Goal: Task Accomplishment & Management: Complete application form

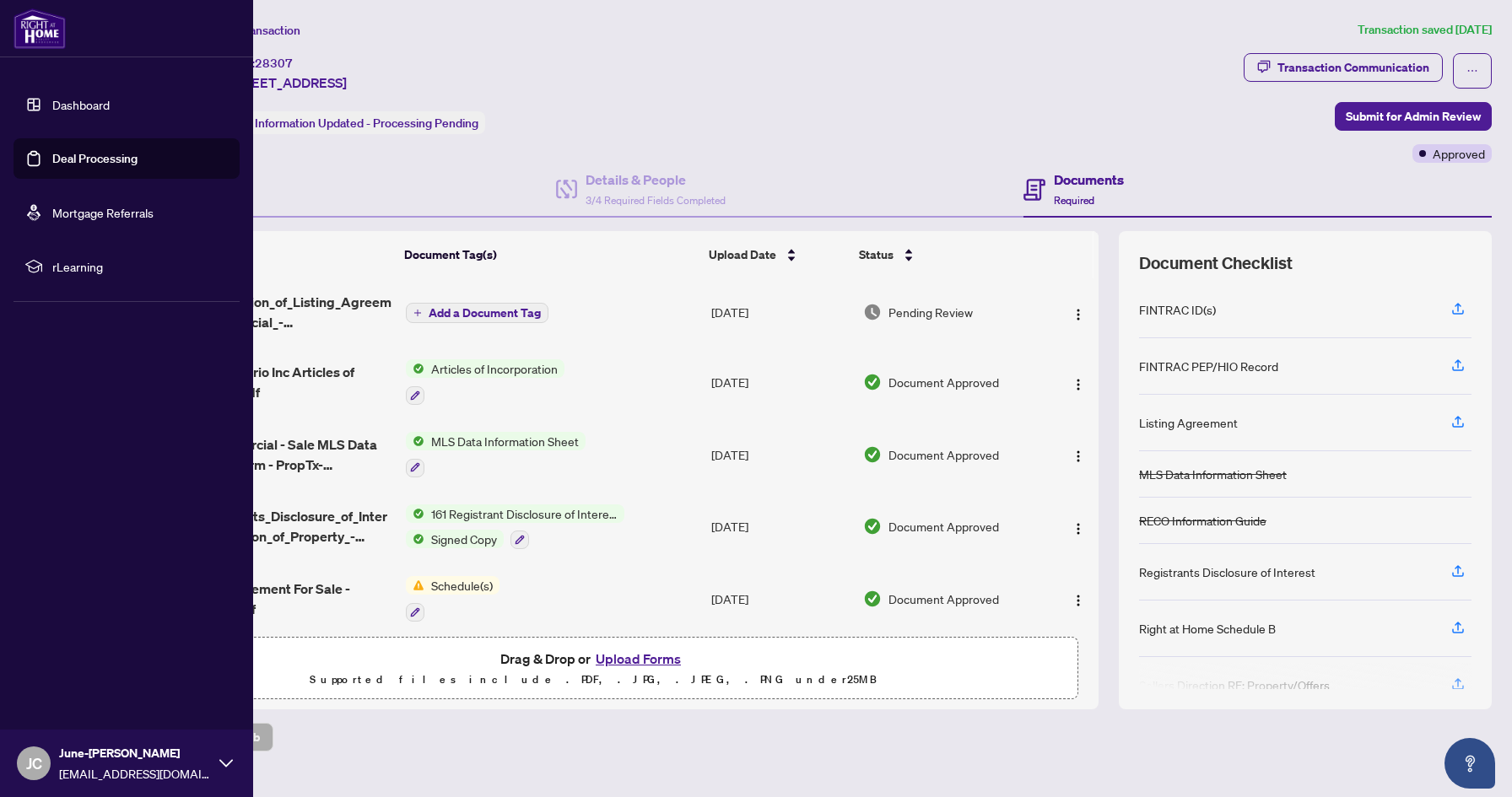
click at [52, 100] on link "Dashboard" at bounding box center [81, 104] width 57 height 15
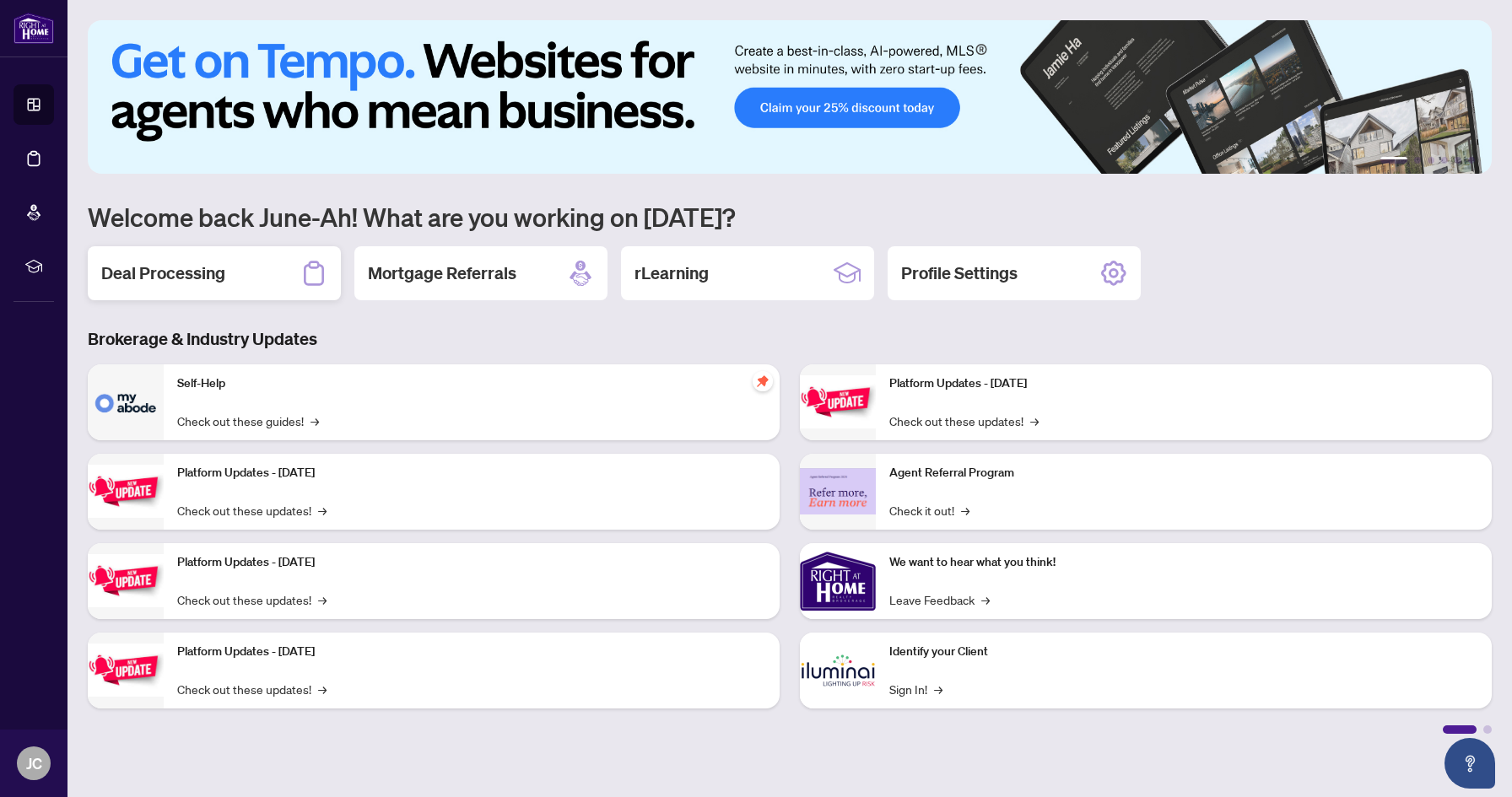
click at [292, 276] on div "Deal Processing" at bounding box center [214, 273] width 253 height 54
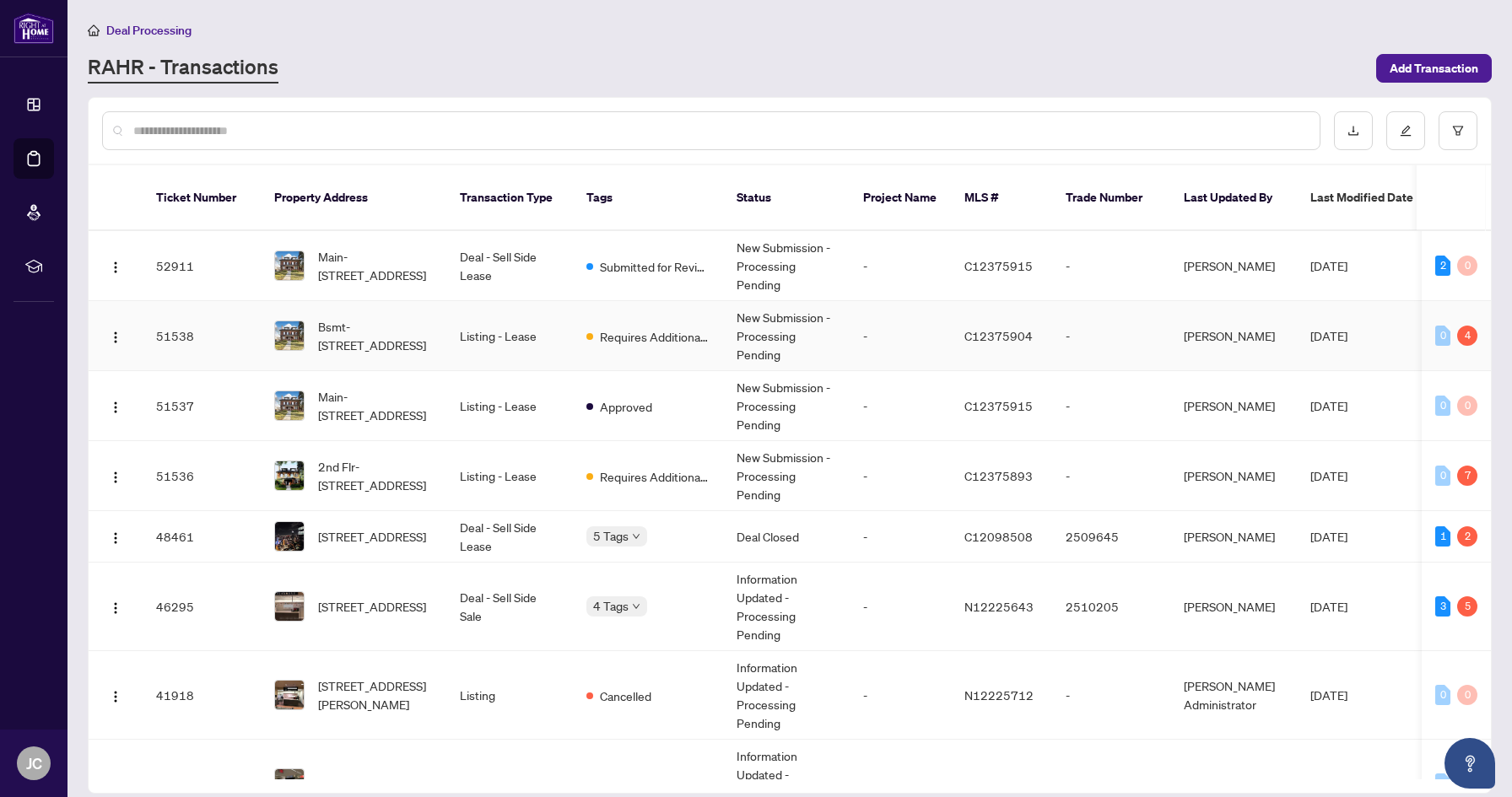
scroll to position [526, 0]
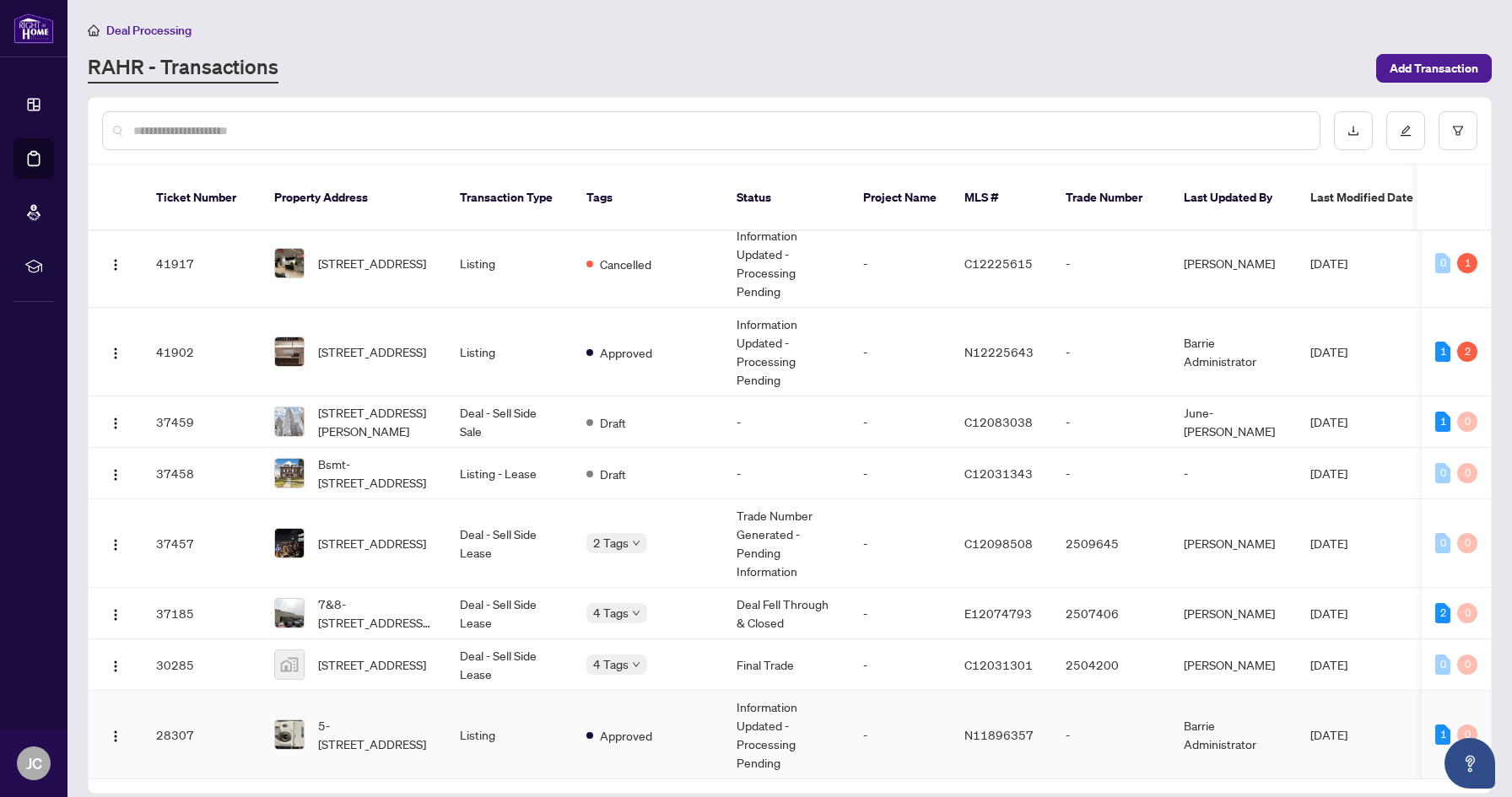
click at [334, 735] on td "5-[STREET_ADDRESS]" at bounding box center [354, 735] width 186 height 89
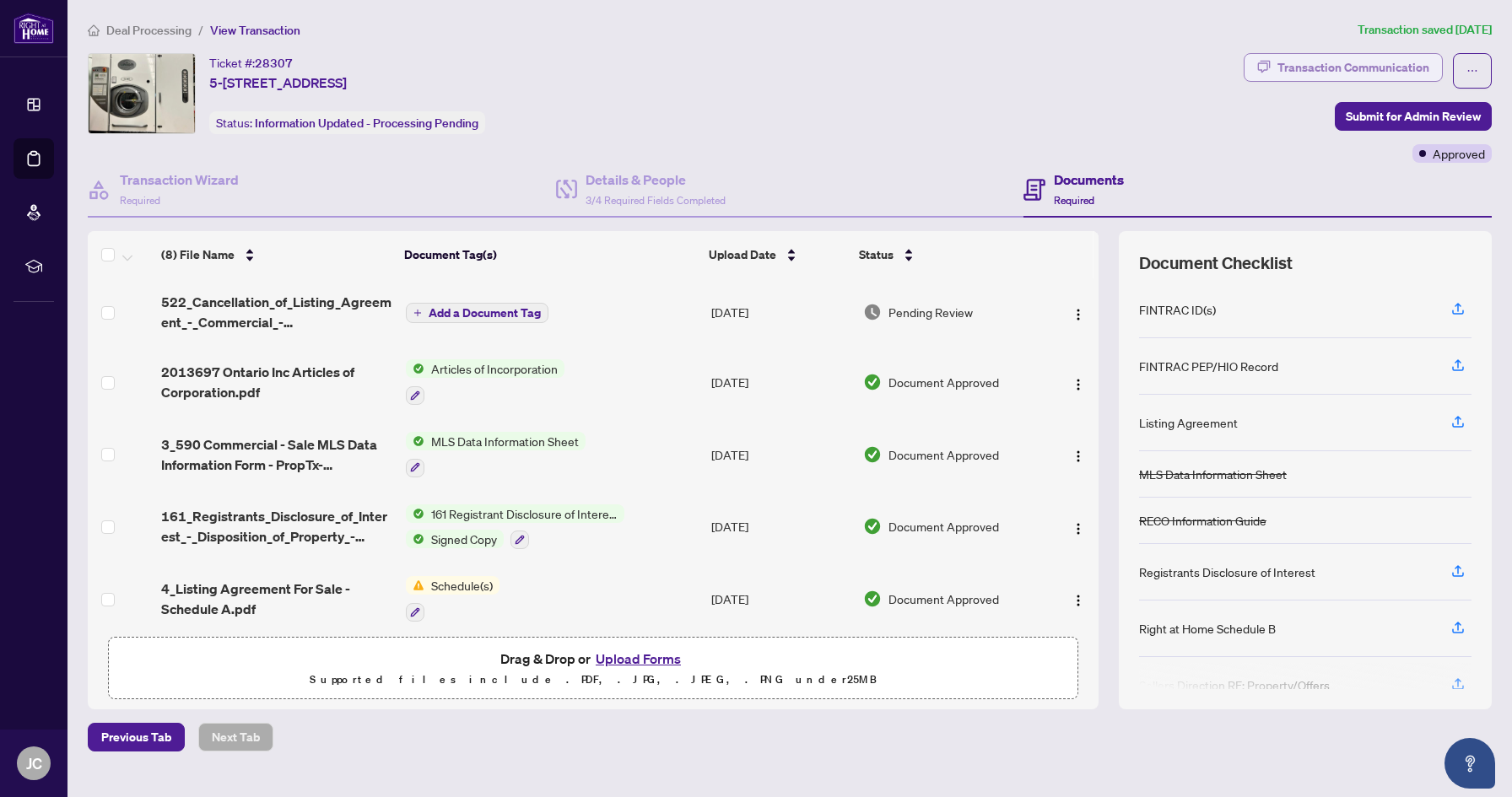
click at [903, 72] on div "Transaction Communication" at bounding box center [1353, 67] width 152 height 27
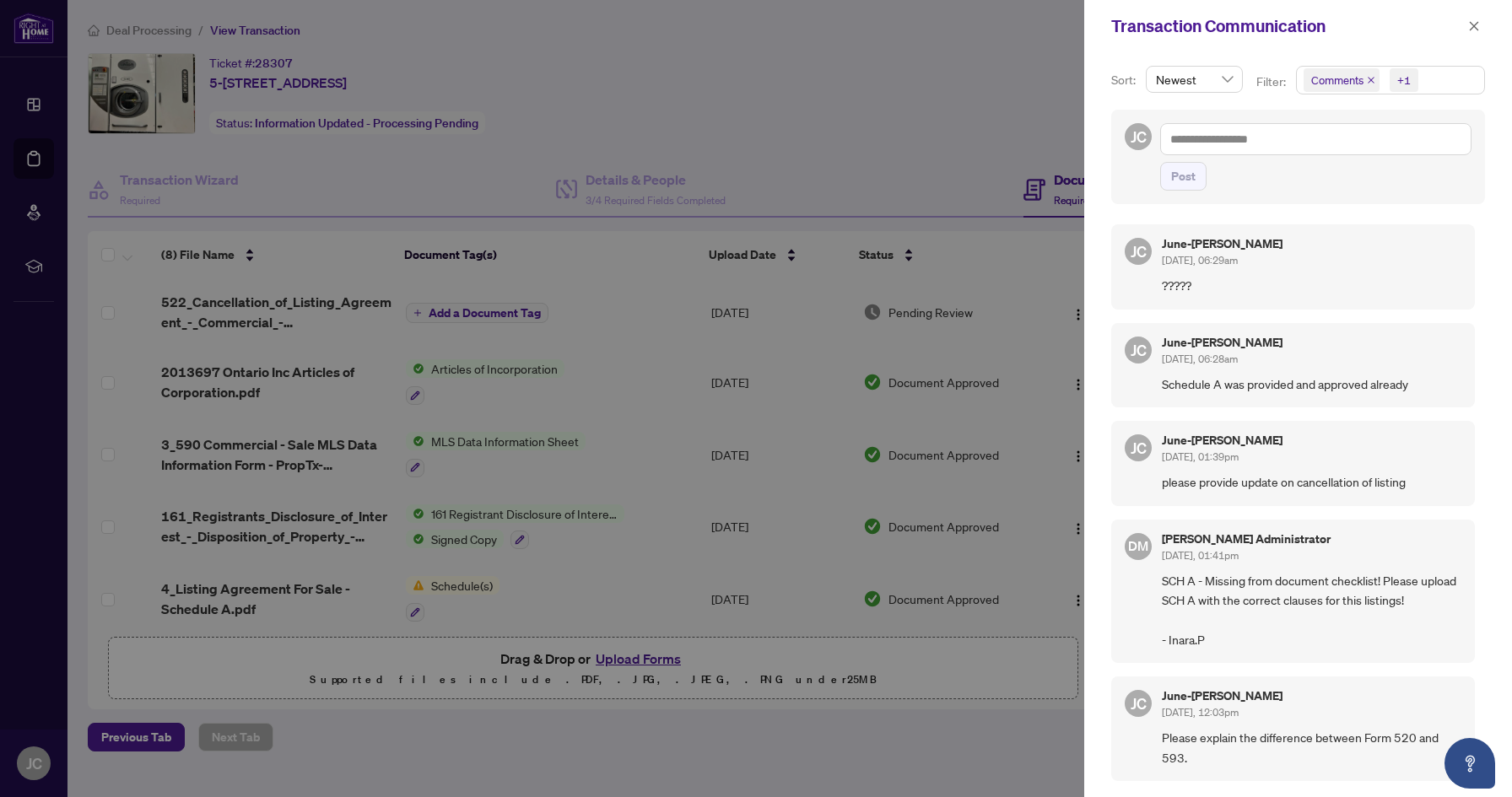
click at [896, 255] on div at bounding box center [756, 398] width 1512 height 797
click at [892, 157] on div at bounding box center [756, 398] width 1512 height 797
click at [903, 28] on icon "close" at bounding box center [1474, 25] width 10 height 10
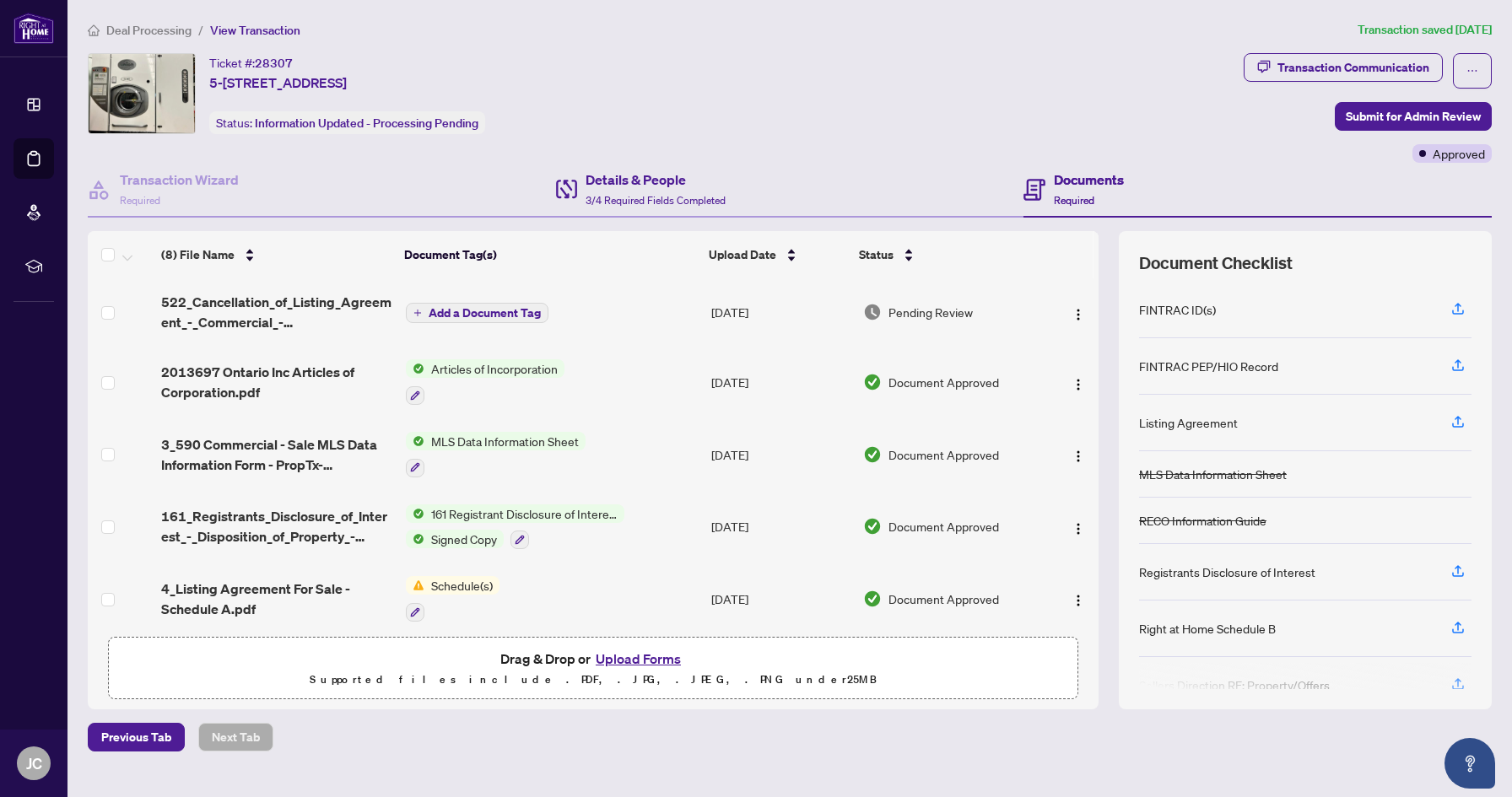
click at [759, 183] on div "Details & People 3/4 Required Fields Completed" at bounding box center [790, 189] width 468 height 55
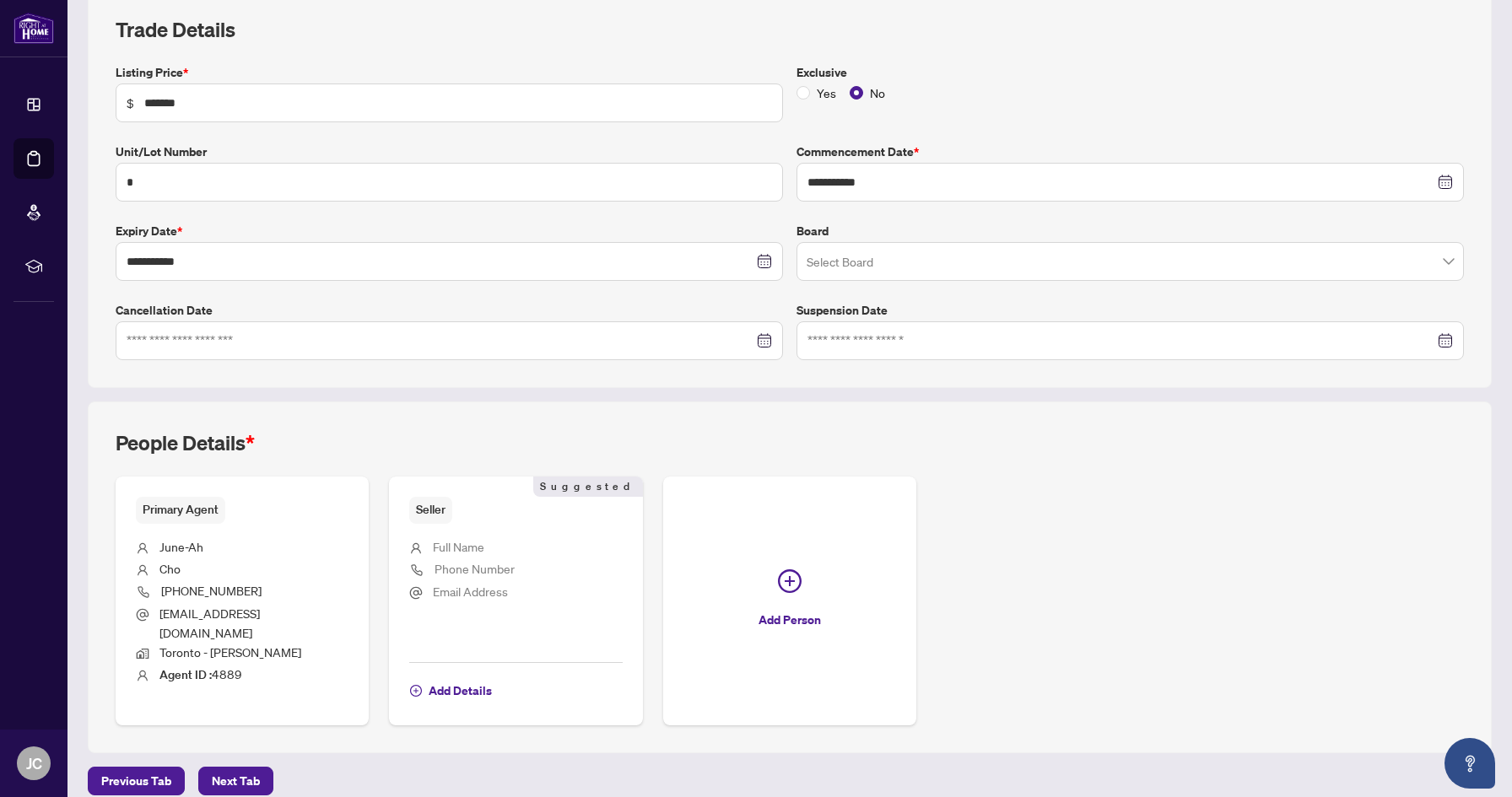
scroll to position [169, 0]
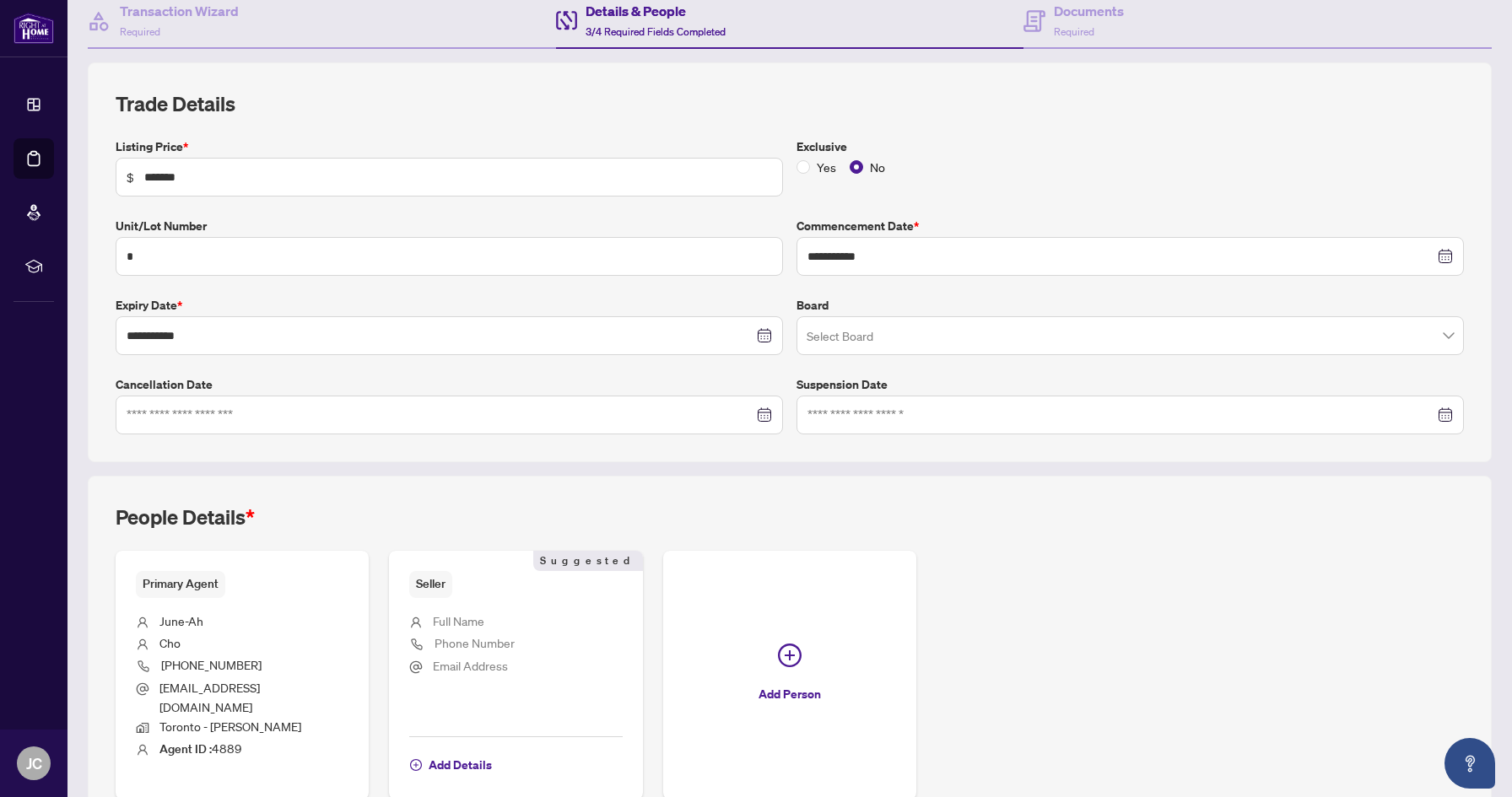
click at [637, 426] on div at bounding box center [449, 415] width 667 height 39
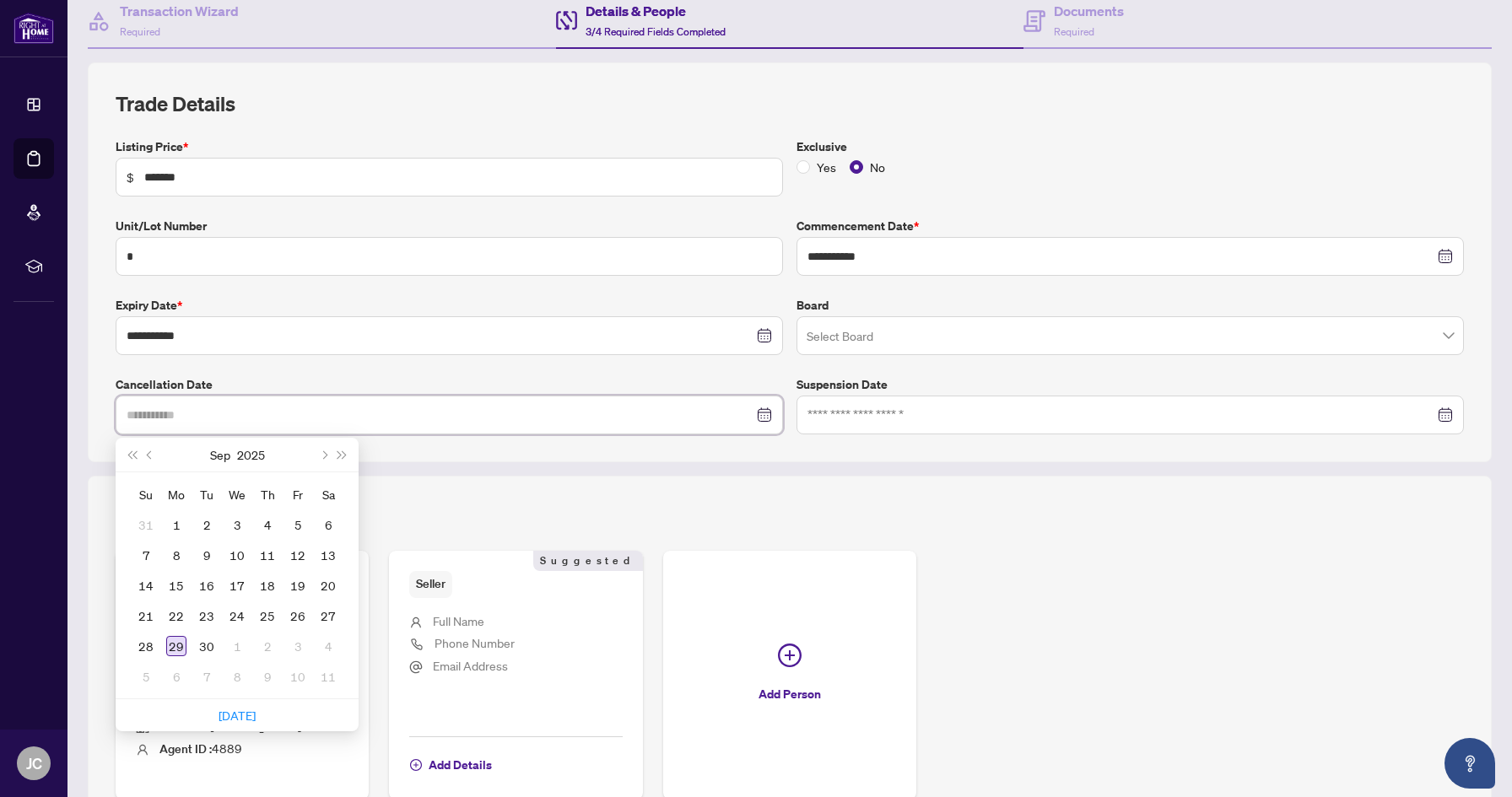
type input "**********"
click at [180, 644] on div "29" at bounding box center [176, 646] width 20 height 20
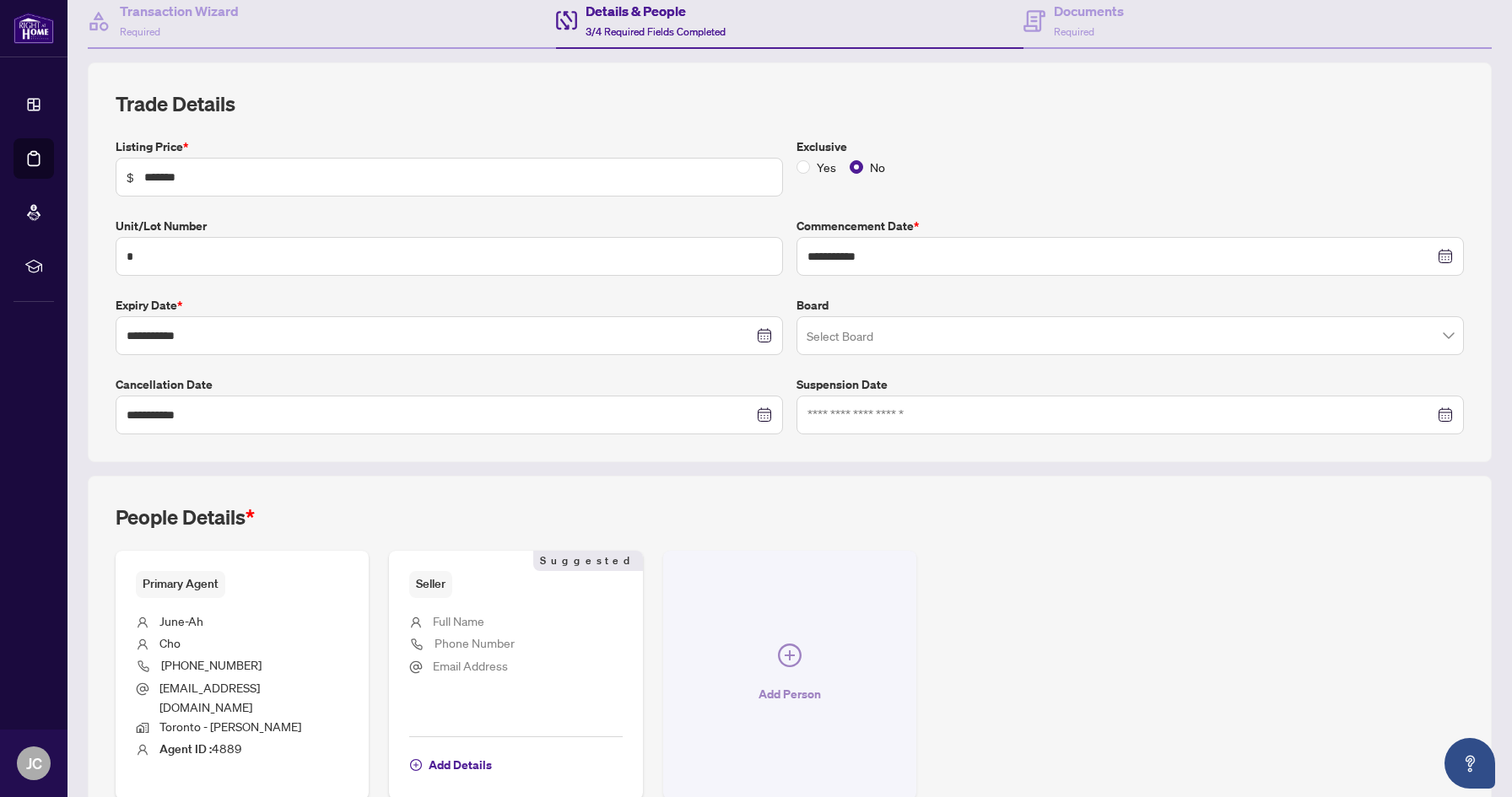
scroll to position [0, 0]
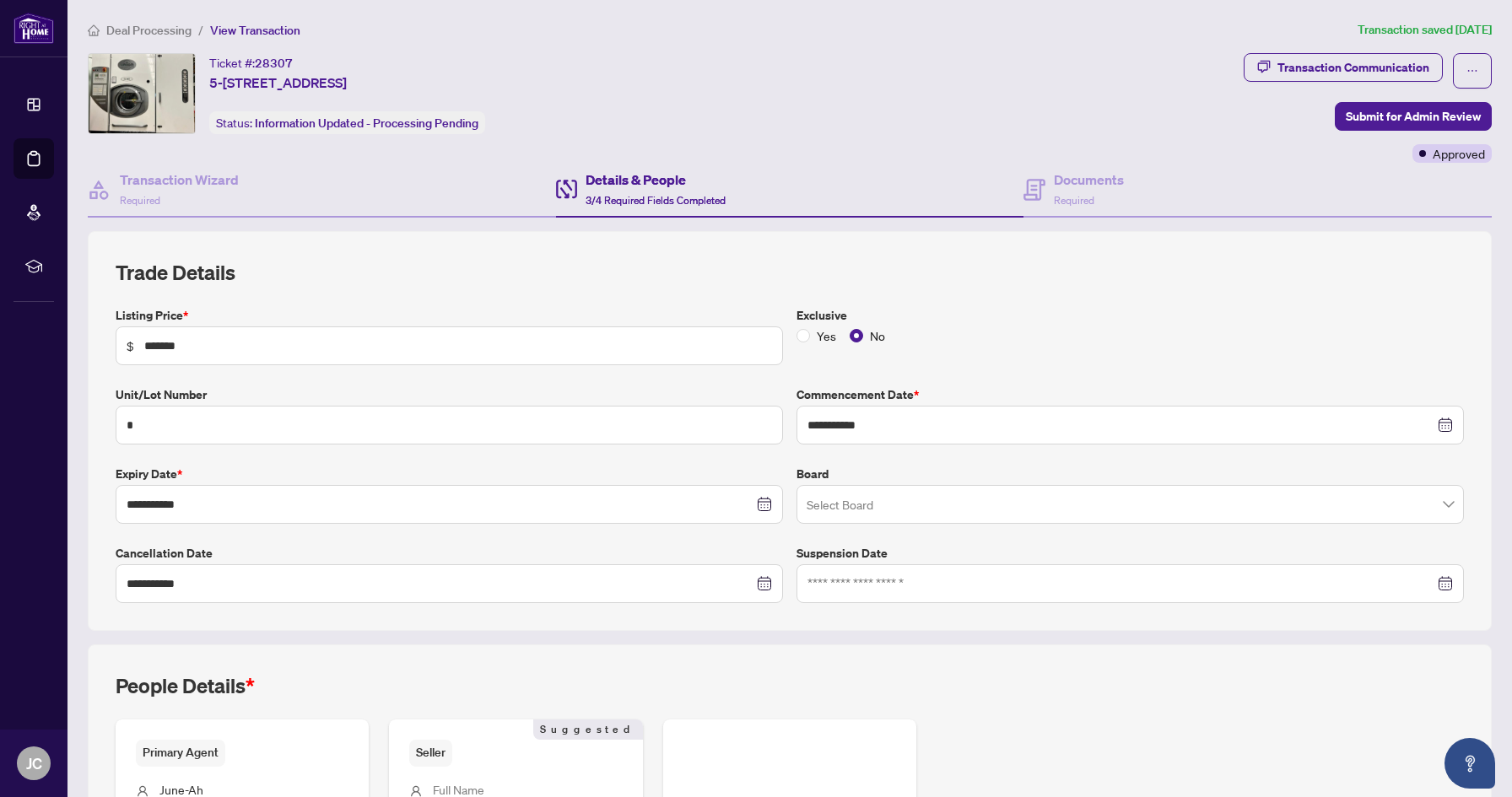
click at [903, 240] on div "**********" at bounding box center [789, 431] width 1403 height 400
